Goal: Use online tool/utility: Utilize a website feature to perform a specific function

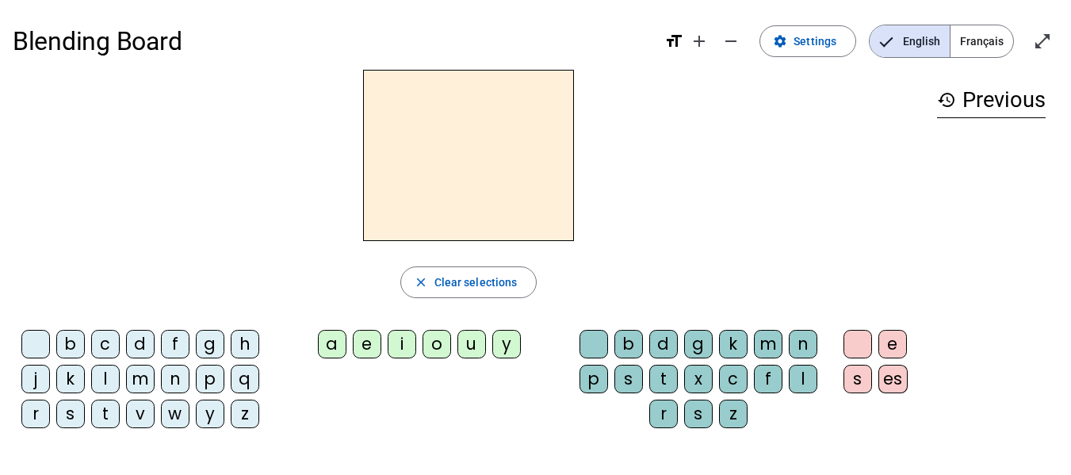
click at [337, 348] on div "a" at bounding box center [332, 344] width 29 height 29
click at [113, 378] on div "l" at bounding box center [105, 379] width 29 height 29
click at [367, 347] on div "e" at bounding box center [367, 344] width 29 height 29
click at [404, 347] on div "i" at bounding box center [402, 344] width 29 height 29
click at [431, 351] on div "o" at bounding box center [437, 344] width 29 height 29
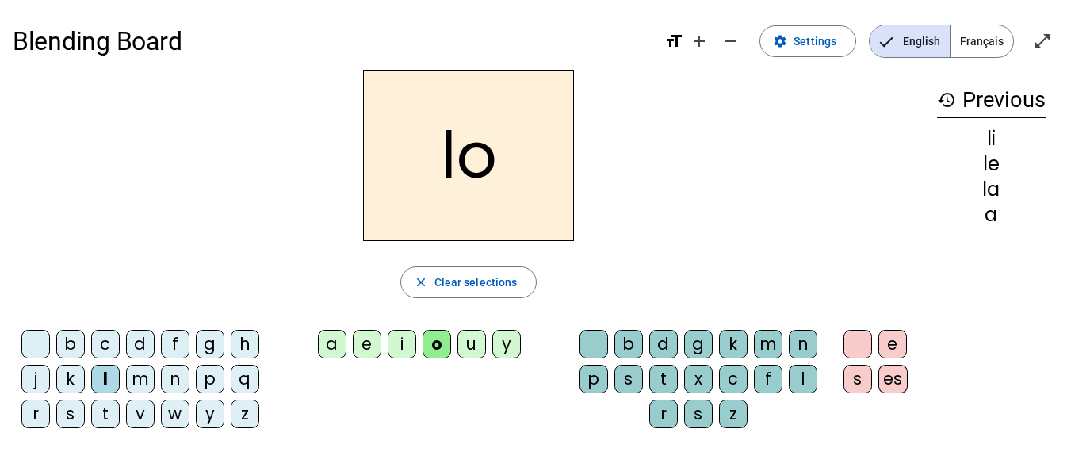
click at [469, 350] on div "u" at bounding box center [472, 344] width 29 height 29
click at [340, 347] on div "a" at bounding box center [332, 344] width 29 height 29
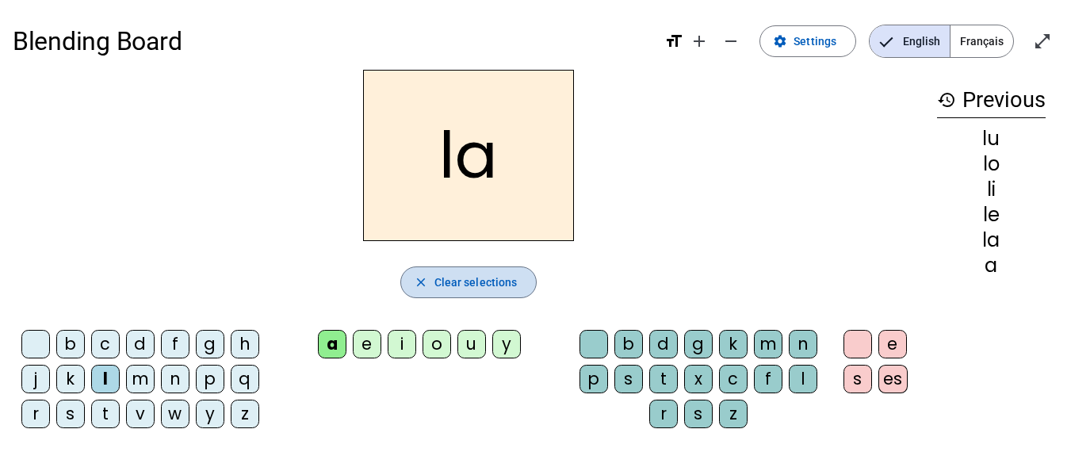
click at [481, 282] on span "Clear selections" at bounding box center [476, 282] width 83 height 19
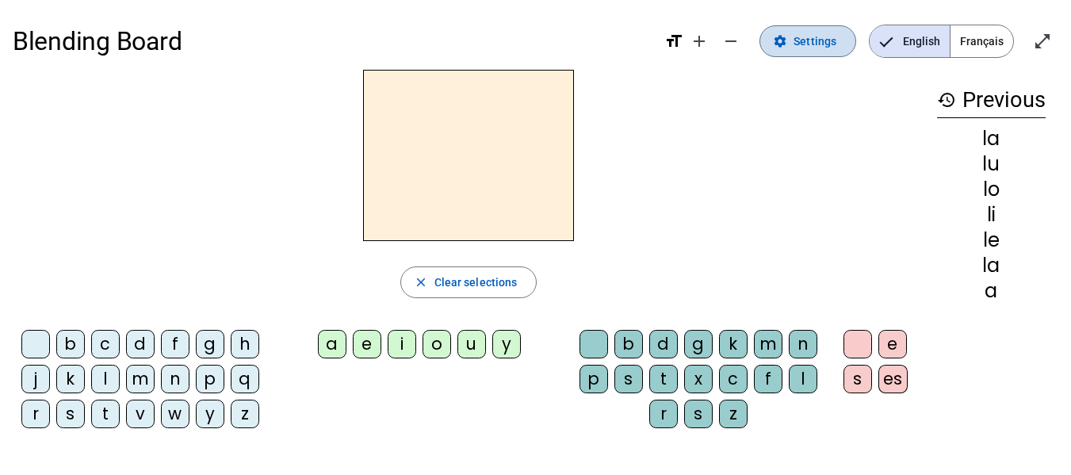
click at [814, 40] on span "Settings" at bounding box center [815, 41] width 43 height 19
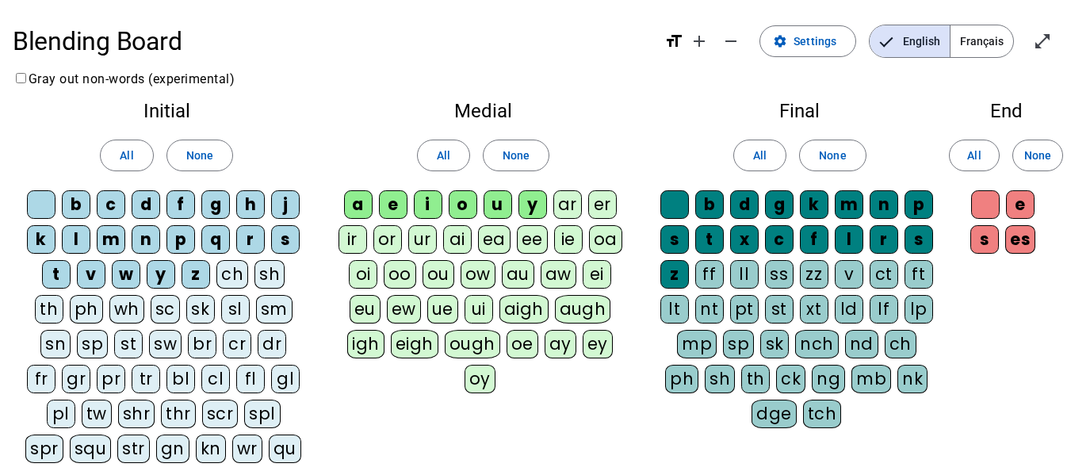
click at [848, 270] on div "v" at bounding box center [849, 274] width 29 height 29
click at [979, 301] on div "Initial All None b c d f g h j k l m n p q r s t v w y z ch sh th ph wh sc sk s…" at bounding box center [536, 285] width 1046 height 393
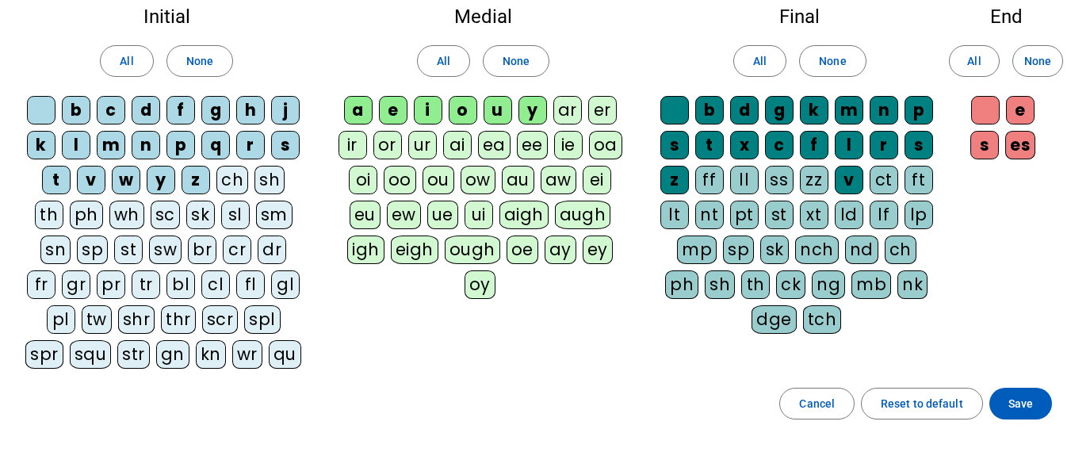
scroll to position [99, 0]
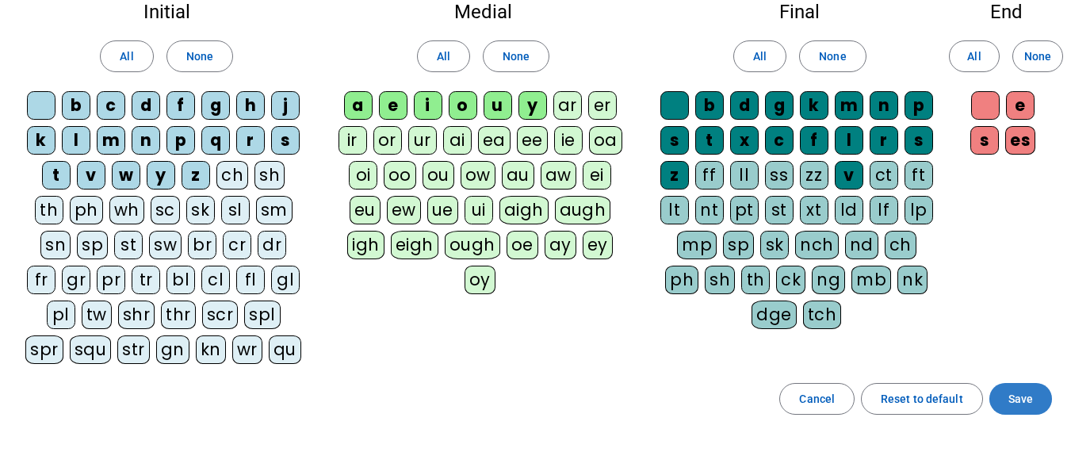
click at [1017, 400] on span "Save" at bounding box center [1021, 398] width 25 height 19
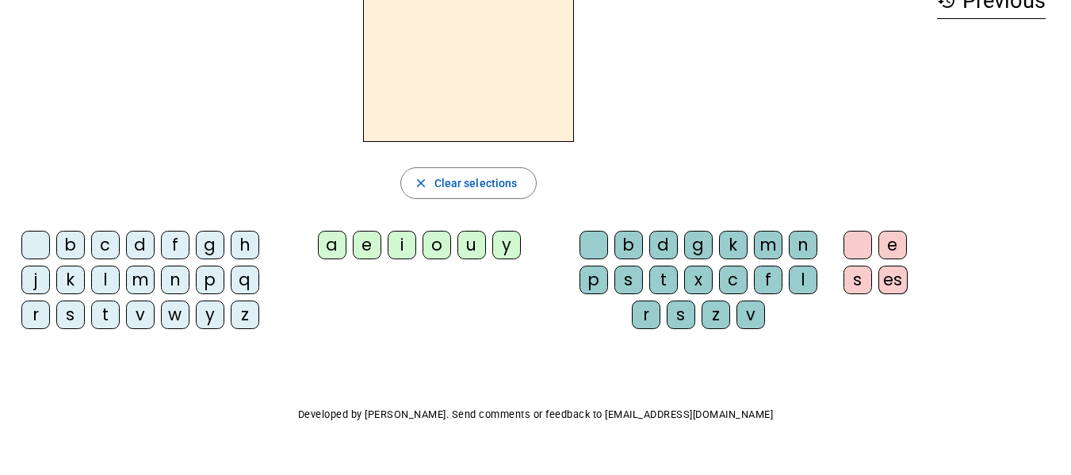
click at [99, 278] on div "l" at bounding box center [105, 280] width 29 height 29
click at [329, 244] on div "a" at bounding box center [332, 245] width 29 height 29
click at [748, 314] on div "v" at bounding box center [751, 315] width 29 height 29
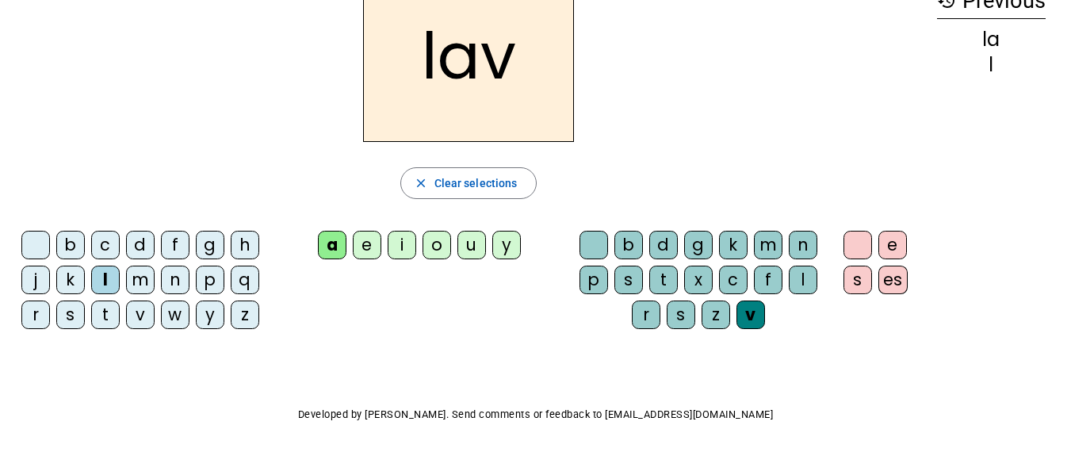
click at [530, 61] on h2 "lav" at bounding box center [468, 56] width 211 height 171
click at [890, 246] on div "e" at bounding box center [893, 245] width 29 height 29
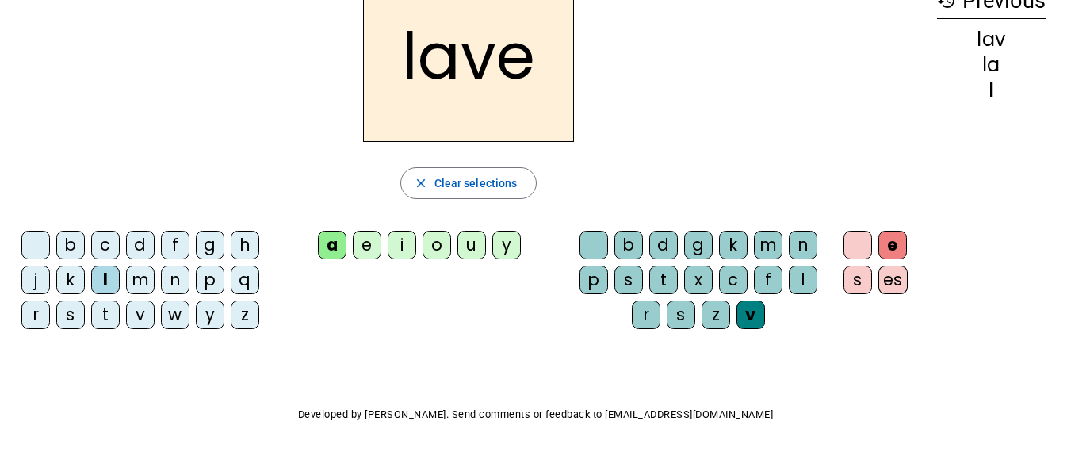
click at [145, 278] on div "m" at bounding box center [140, 280] width 29 height 29
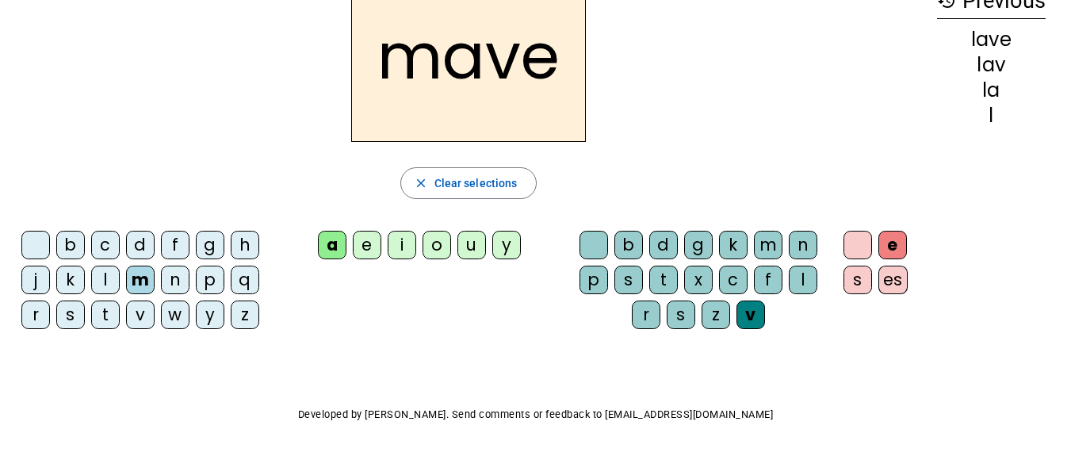
click at [98, 270] on div "l" at bounding box center [105, 280] width 29 height 29
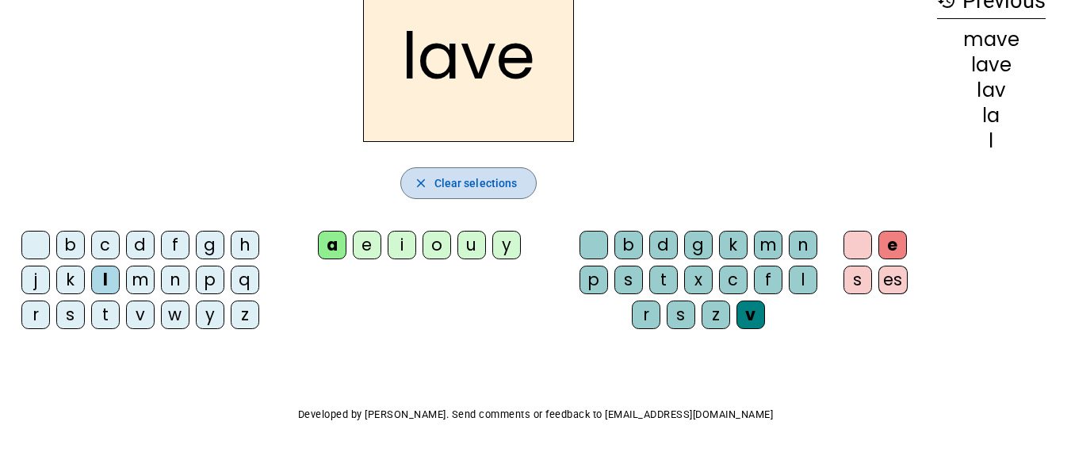
click at [511, 181] on span "Clear selections" at bounding box center [476, 183] width 83 height 19
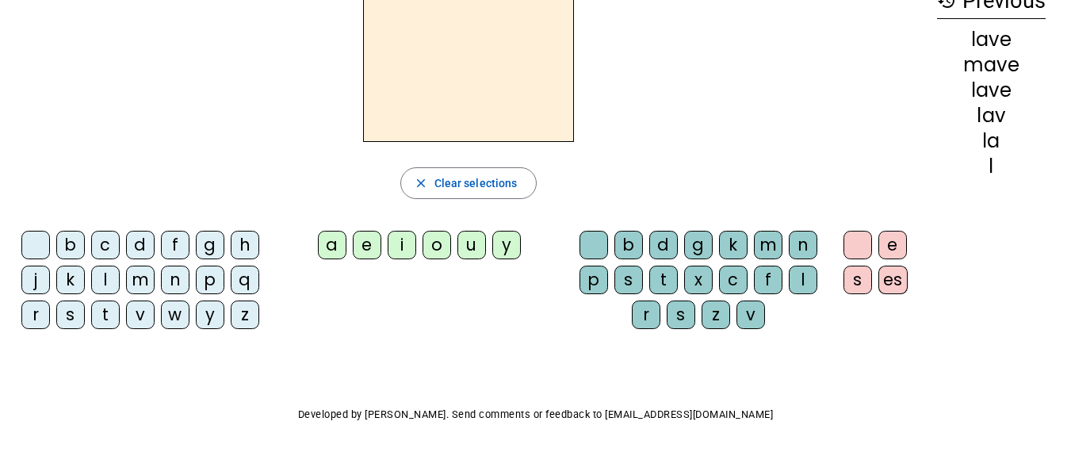
click at [111, 275] on div "l" at bounding box center [105, 280] width 29 height 29
click at [327, 245] on div "a" at bounding box center [332, 245] width 29 height 29
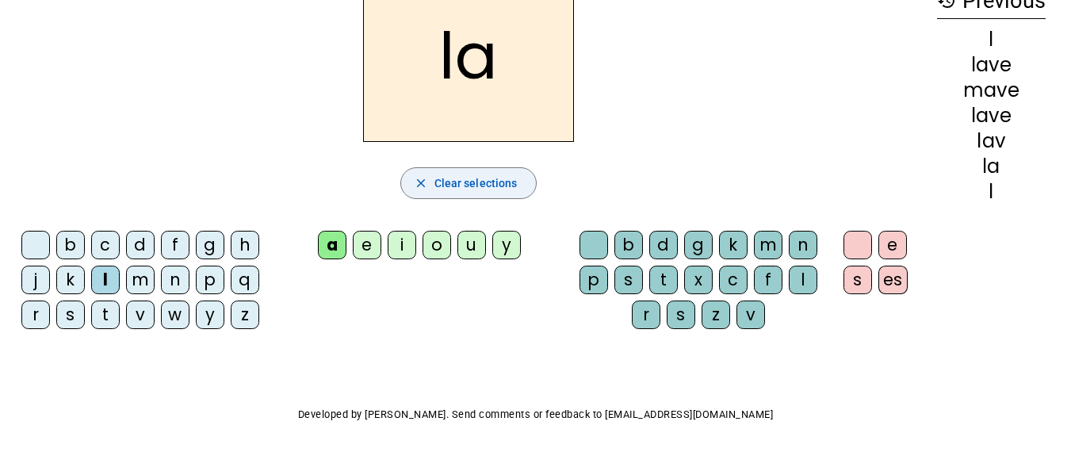
click at [496, 181] on span "Clear selections" at bounding box center [476, 183] width 83 height 19
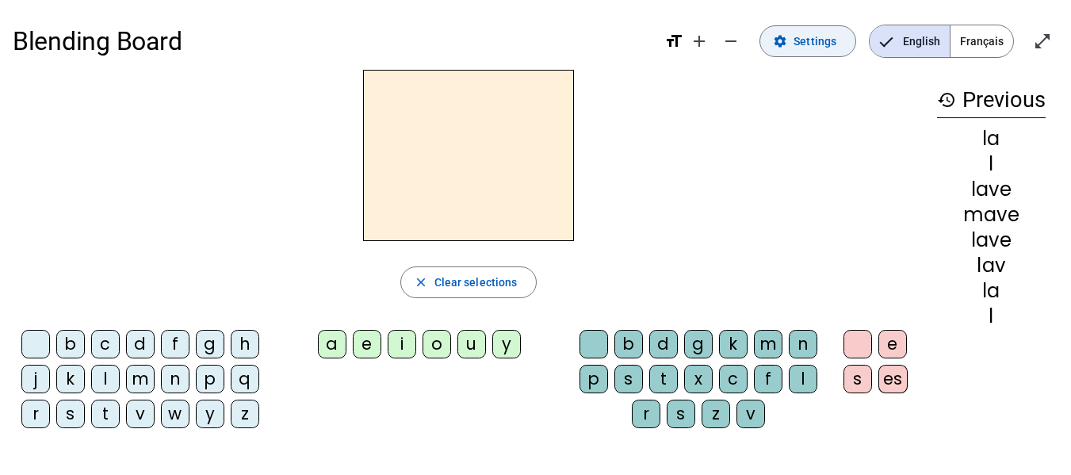
click at [830, 40] on span "Settings" at bounding box center [815, 41] width 43 height 19
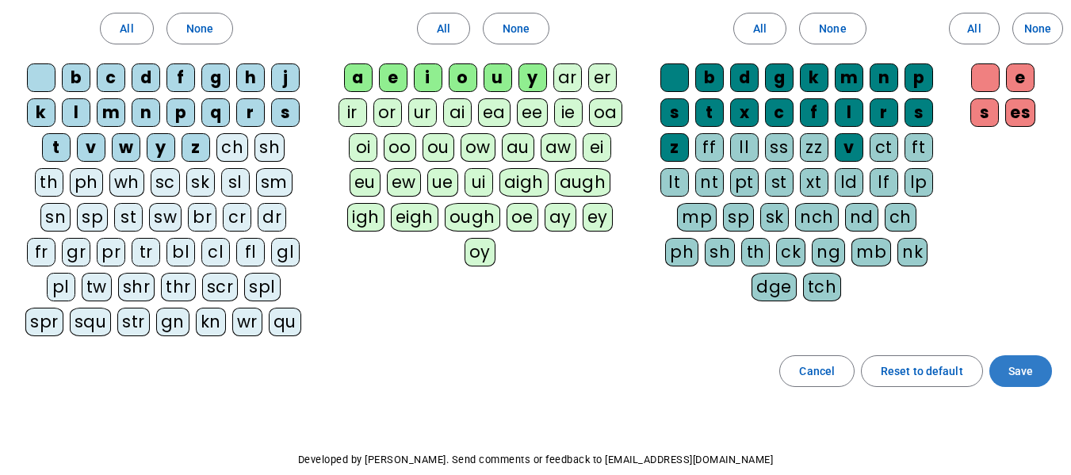
click at [1016, 370] on span "Save" at bounding box center [1021, 371] width 25 height 19
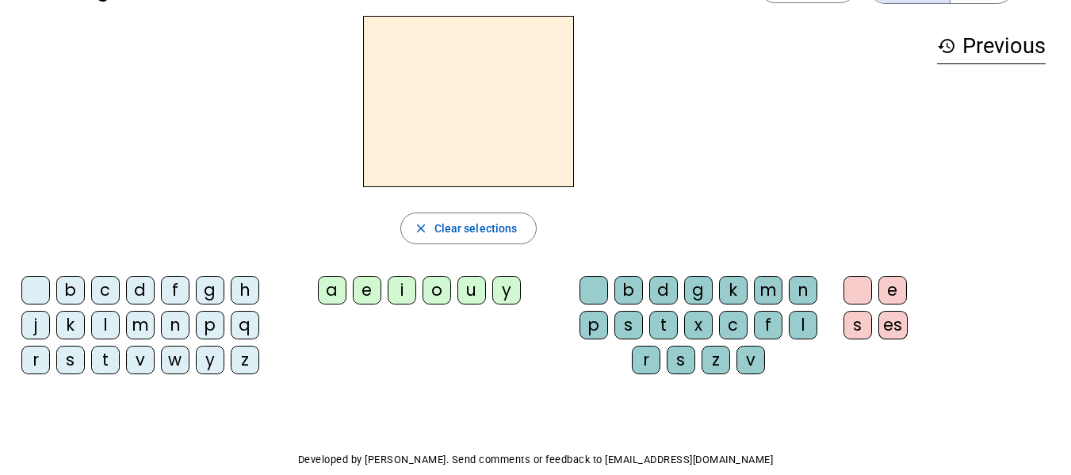
click at [102, 320] on div "l" at bounding box center [105, 325] width 29 height 29
click at [333, 286] on div "a" at bounding box center [332, 290] width 29 height 29
click at [741, 321] on div "c" at bounding box center [733, 325] width 29 height 29
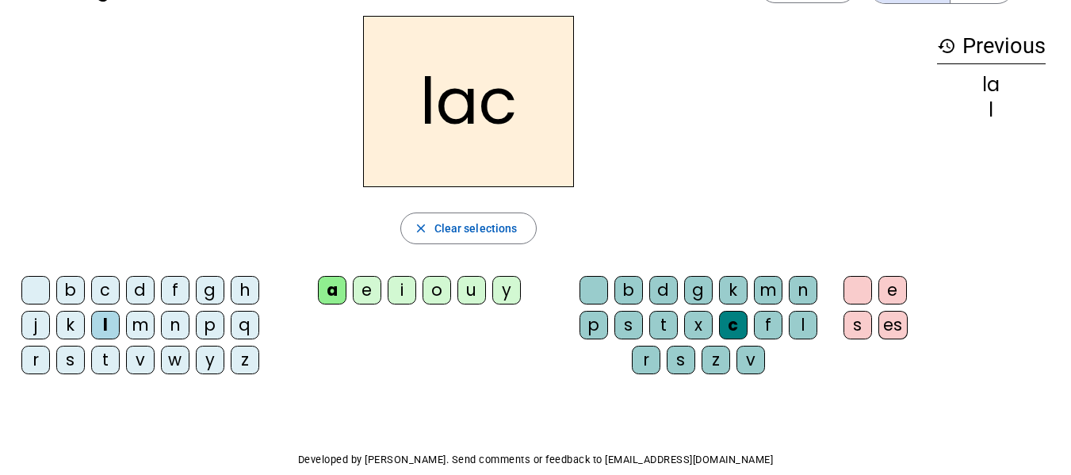
click at [591, 322] on div "p" at bounding box center [594, 325] width 29 height 29
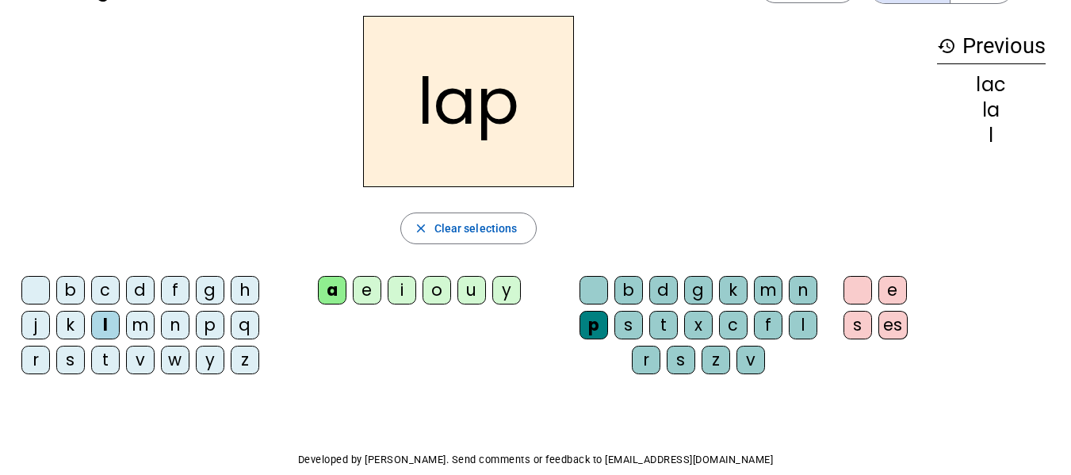
click at [891, 290] on div "e" at bounding box center [893, 290] width 29 height 29
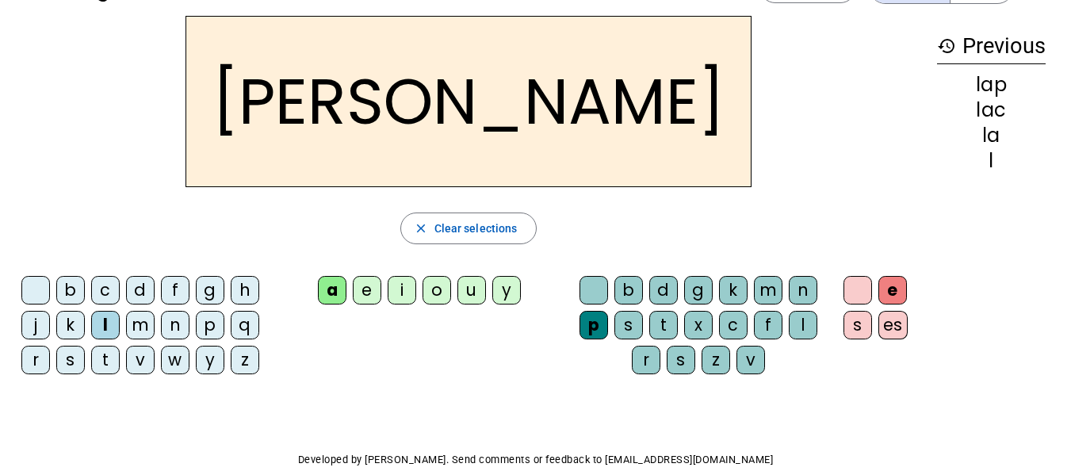
click at [768, 287] on div "m" at bounding box center [768, 290] width 29 height 29
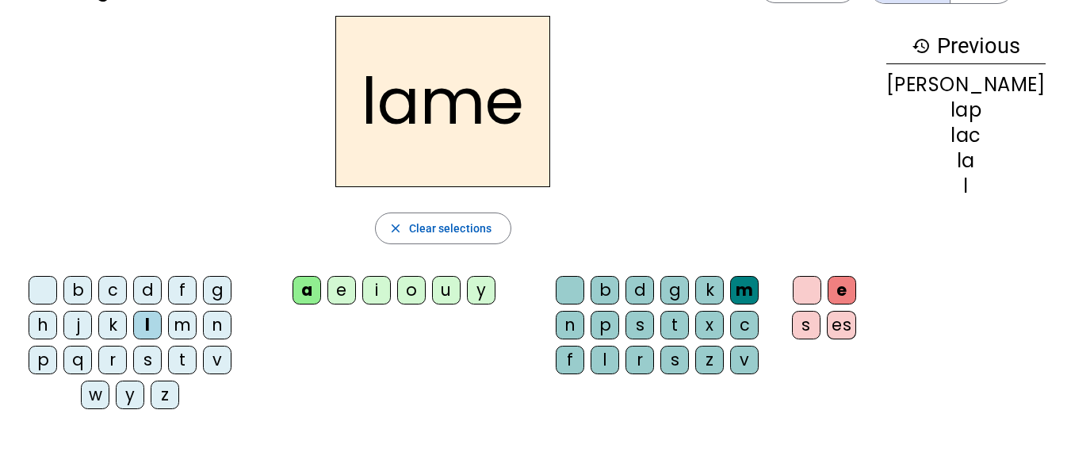
click at [391, 296] on div "i" at bounding box center [376, 290] width 29 height 29
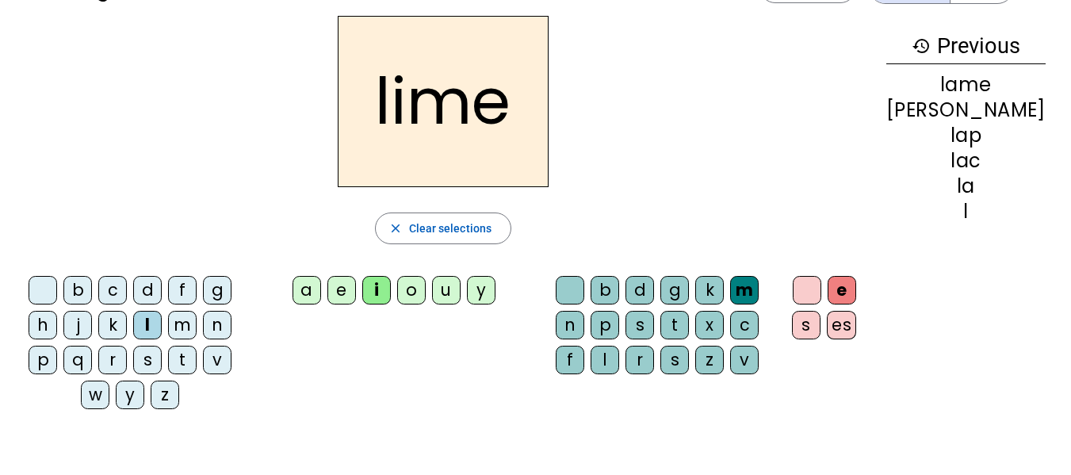
click at [643, 362] on div "r" at bounding box center [640, 360] width 29 height 29
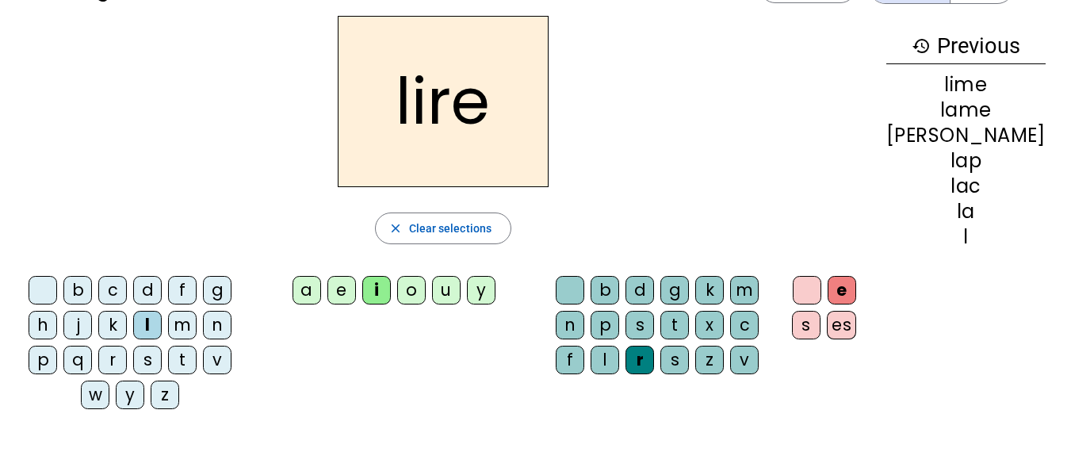
click at [203, 357] on div "v" at bounding box center [217, 360] width 29 height 29
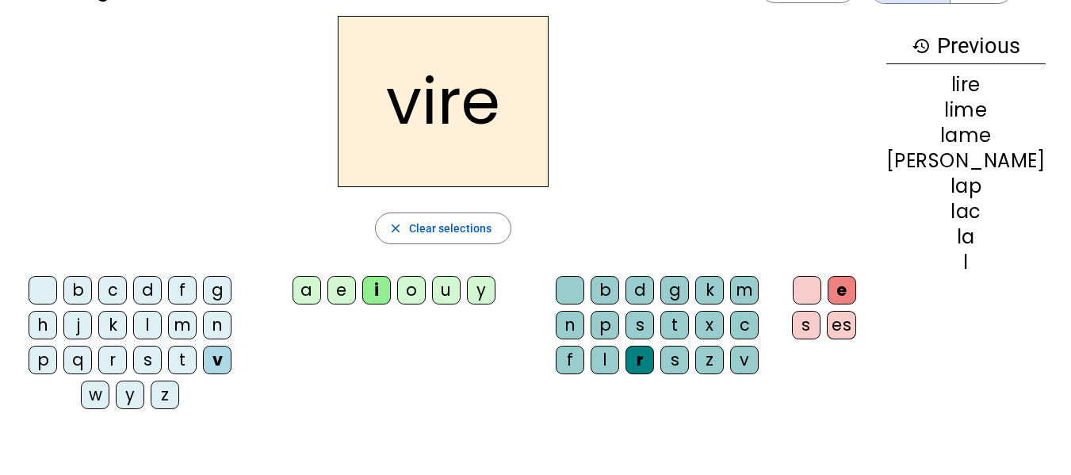
click at [356, 290] on div "e" at bounding box center [342, 290] width 29 height 29
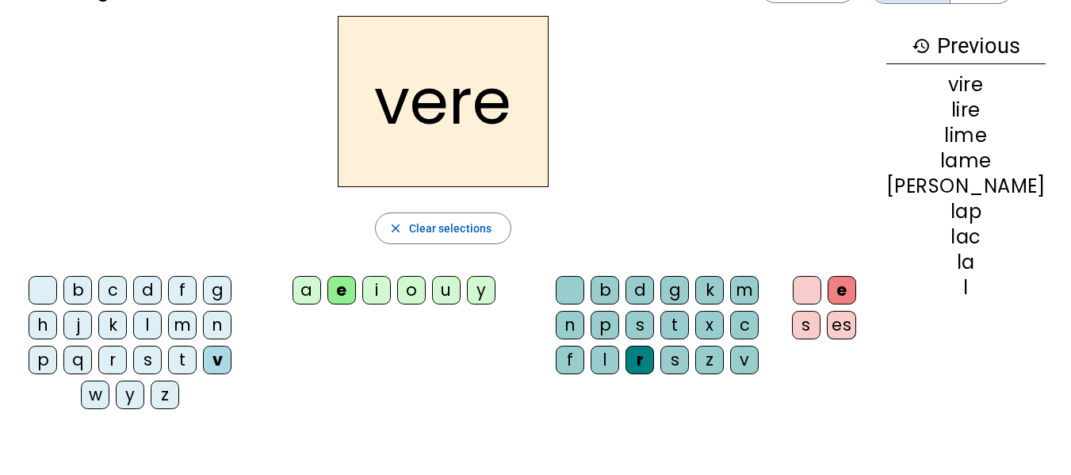
click at [619, 346] on div "l" at bounding box center [605, 360] width 29 height 29
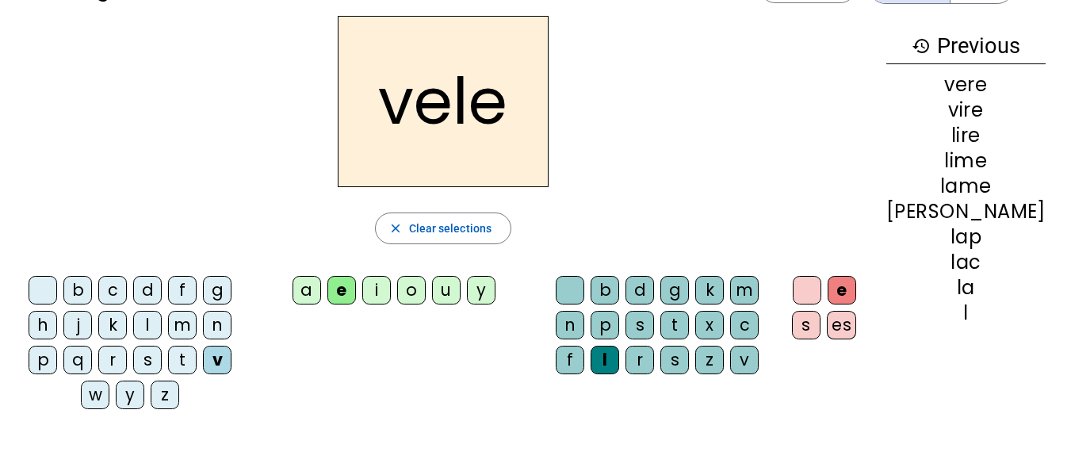
click at [822, 288] on div at bounding box center [807, 290] width 29 height 29
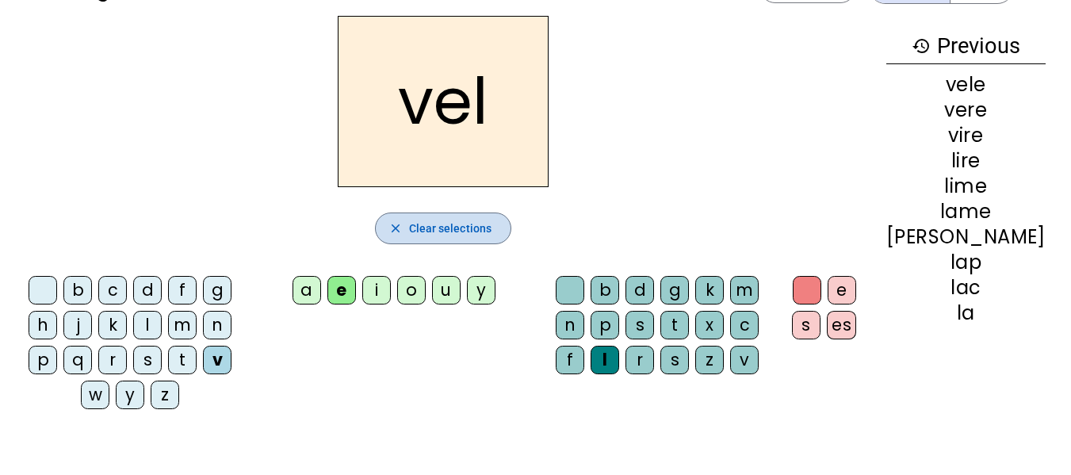
click at [490, 224] on span "Clear selections" at bounding box center [450, 228] width 83 height 19
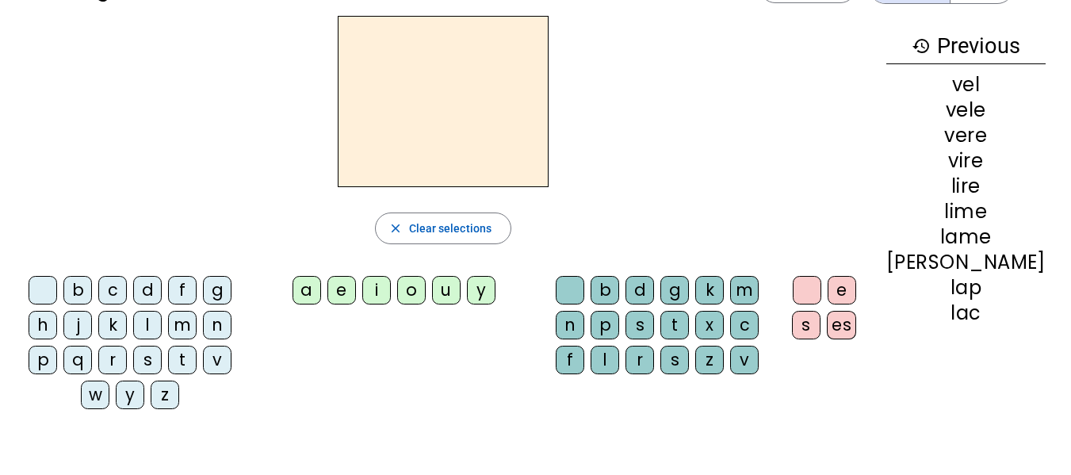
click at [133, 317] on div "l" at bounding box center [147, 325] width 29 height 29
click at [321, 290] on div "a" at bounding box center [307, 290] width 29 height 29
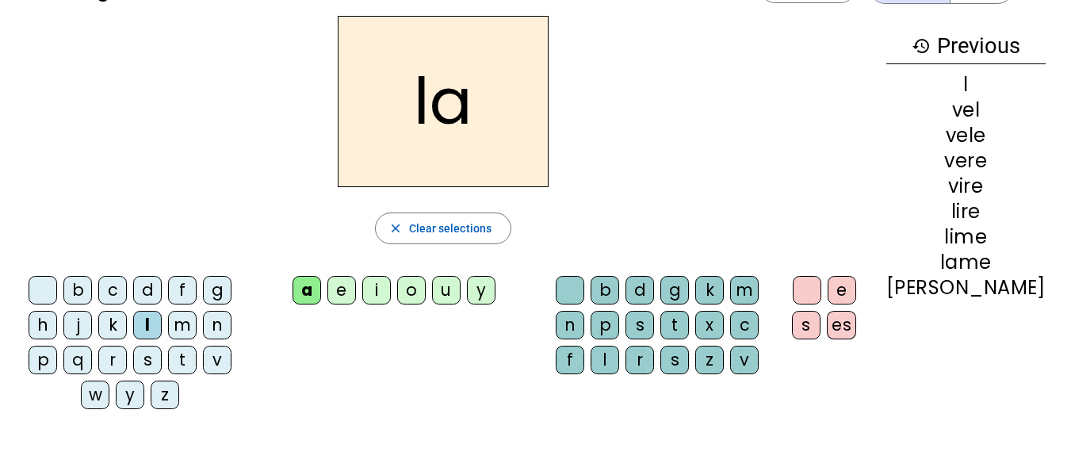
click at [356, 288] on div "e" at bounding box center [342, 290] width 29 height 29
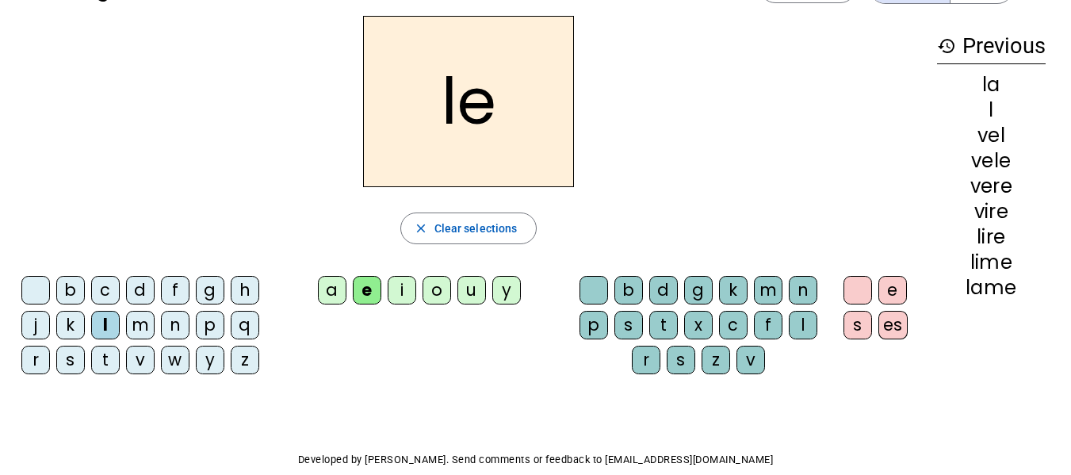
click at [404, 299] on div "i" at bounding box center [402, 290] width 29 height 29
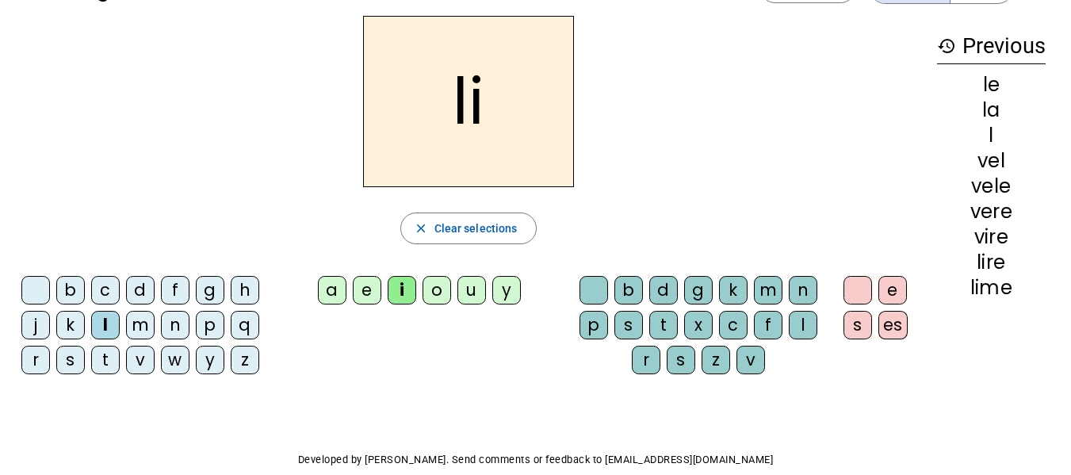
click at [436, 292] on div "o" at bounding box center [437, 290] width 29 height 29
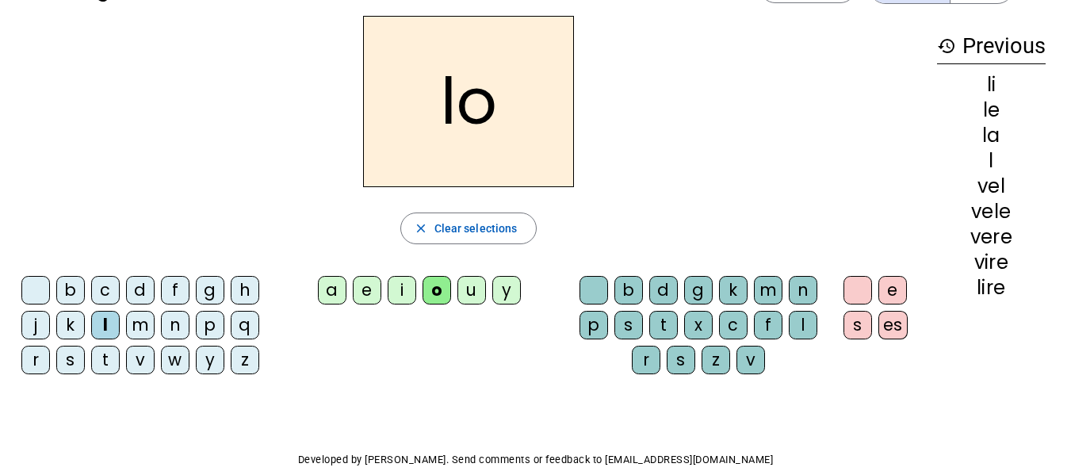
click at [474, 286] on div "u" at bounding box center [472, 290] width 29 height 29
click at [137, 324] on div "m" at bounding box center [140, 325] width 29 height 29
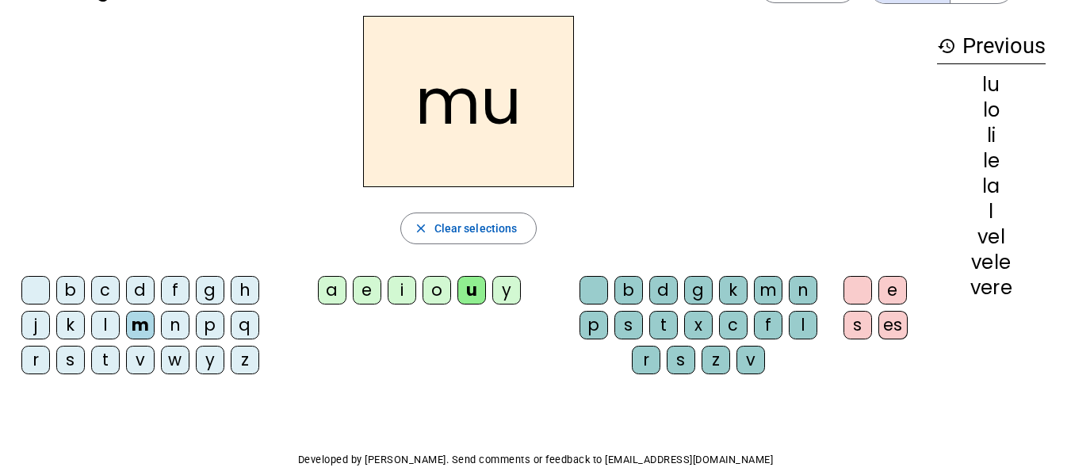
click at [335, 285] on div "a" at bounding box center [332, 290] width 29 height 29
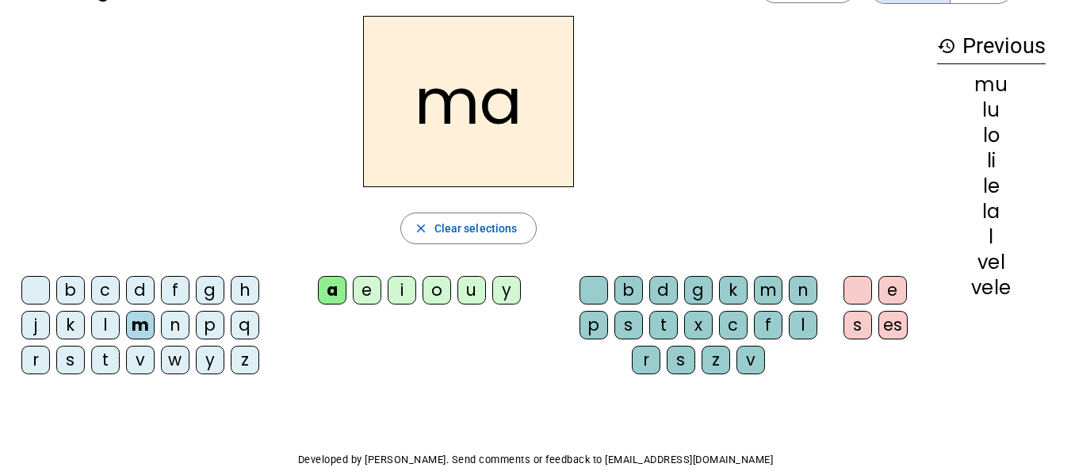
click at [376, 291] on div "e" at bounding box center [367, 290] width 29 height 29
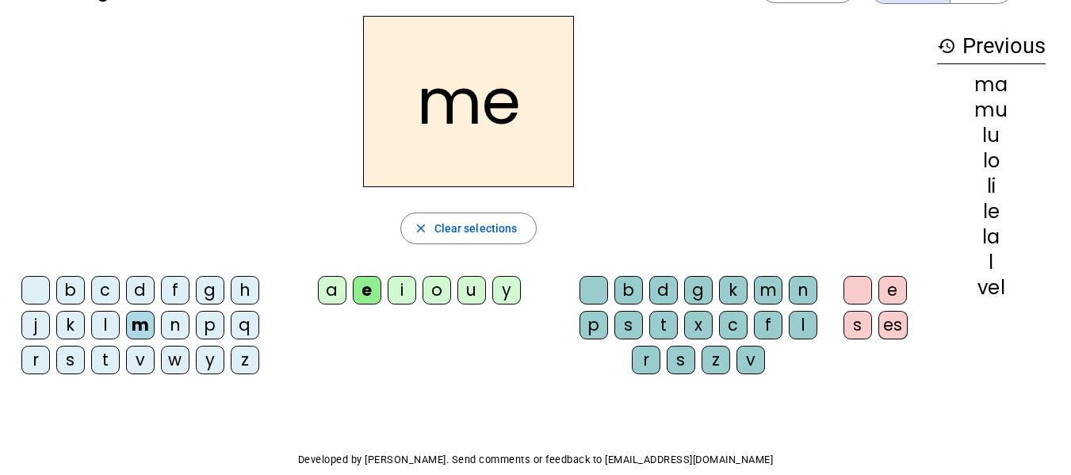
click at [405, 290] on div "i" at bounding box center [402, 290] width 29 height 29
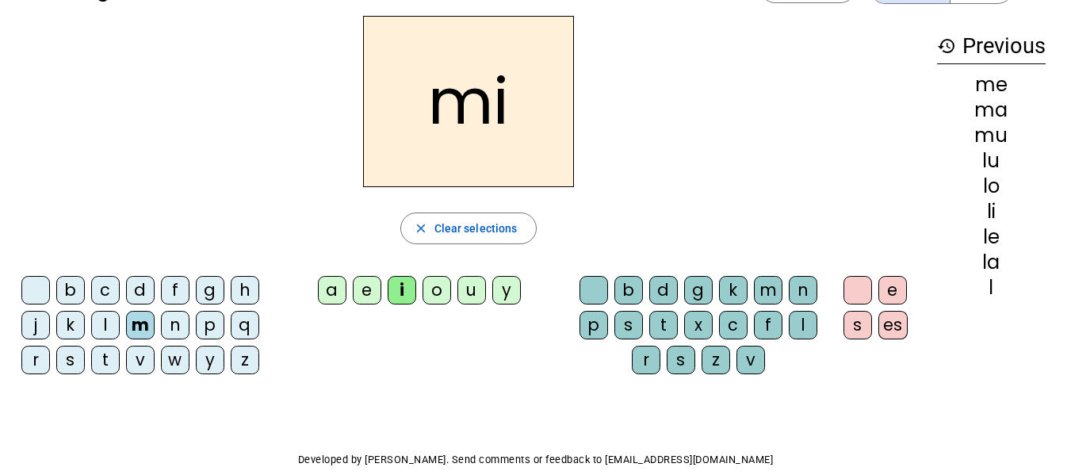
click at [437, 292] on div "o" at bounding box center [437, 290] width 29 height 29
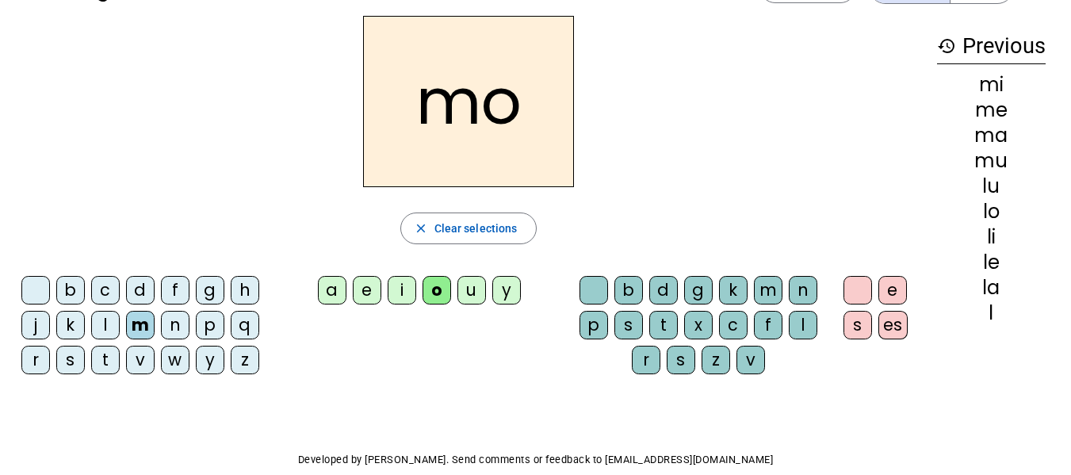
click at [491, 285] on letter-bubble "u" at bounding box center [475, 293] width 35 height 35
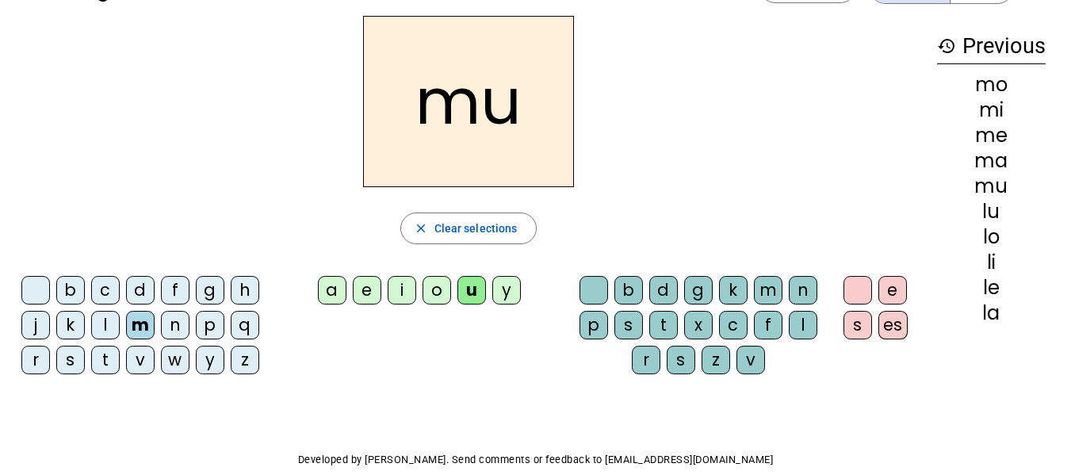
click at [491, 285] on letter-bubble "u" at bounding box center [475, 293] width 35 height 35
click at [331, 294] on div "a" at bounding box center [332, 290] width 29 height 29
click at [37, 358] on div "r" at bounding box center [35, 360] width 29 height 29
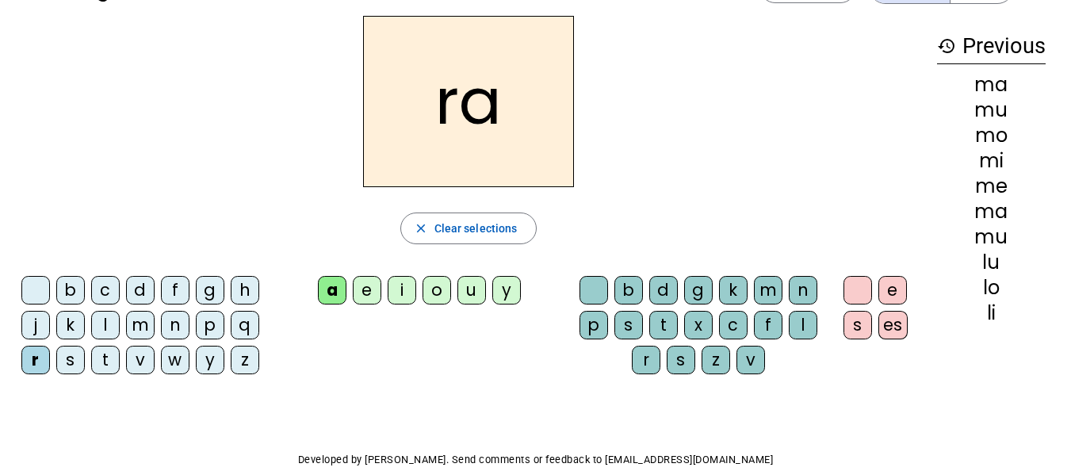
click at [476, 289] on div "u" at bounding box center [472, 290] width 29 height 29
click at [331, 291] on div "a" at bounding box center [332, 290] width 29 height 29
click at [22, 284] on div at bounding box center [35, 290] width 29 height 29
